Goal: Find specific page/section: Find specific page/section

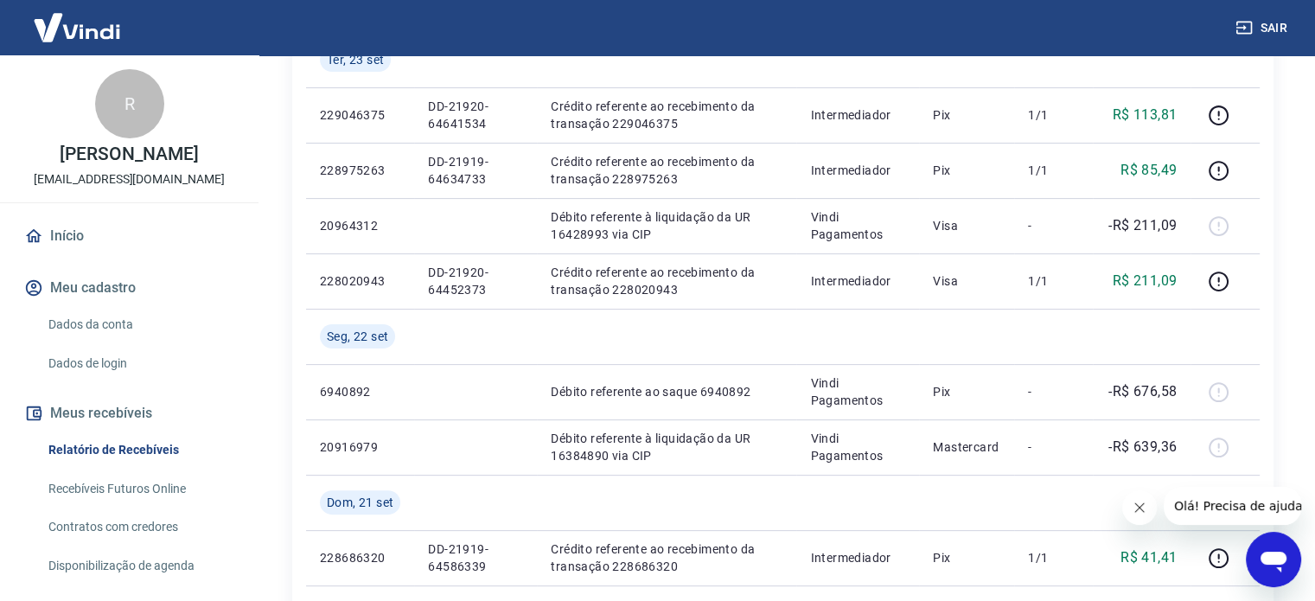
scroll to position [85, 0]
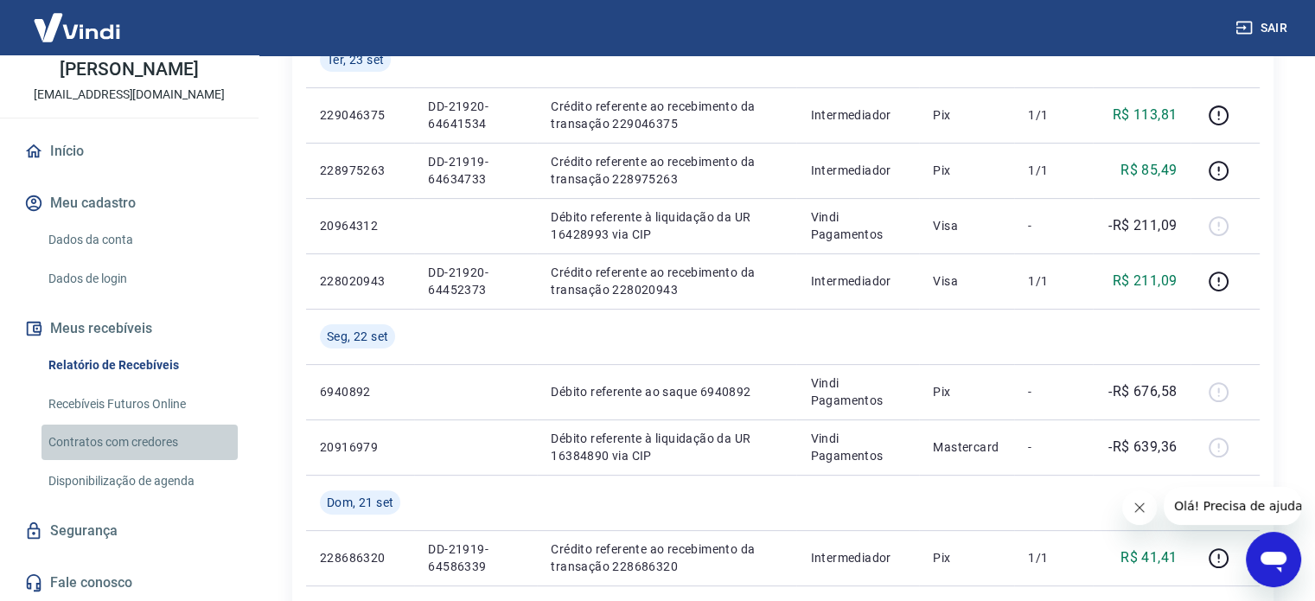
click at [169, 430] on link "Contratos com credores" at bounding box center [139, 441] width 196 height 35
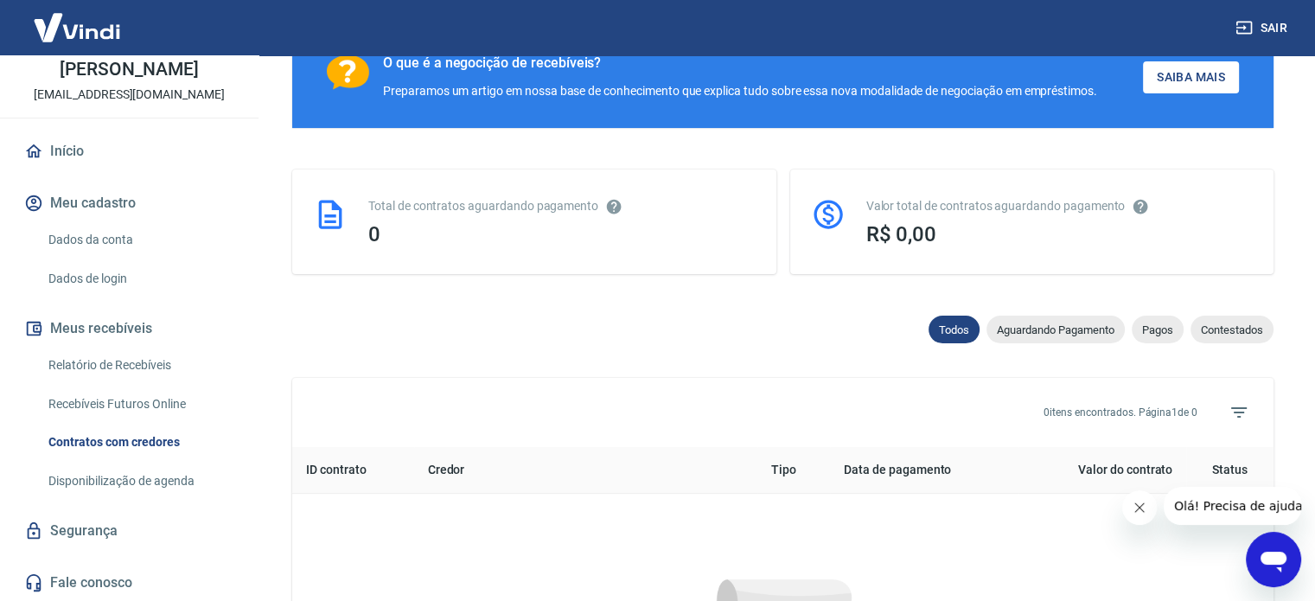
scroll to position [432, 0]
